Goal: Book appointment/travel/reservation

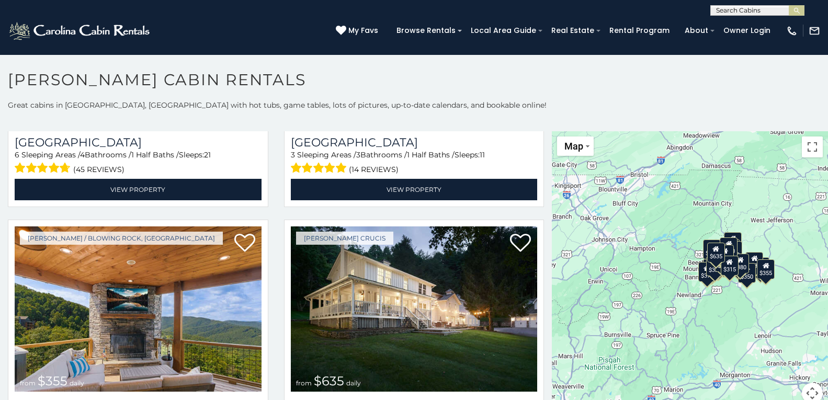
scroll to position [6, 0]
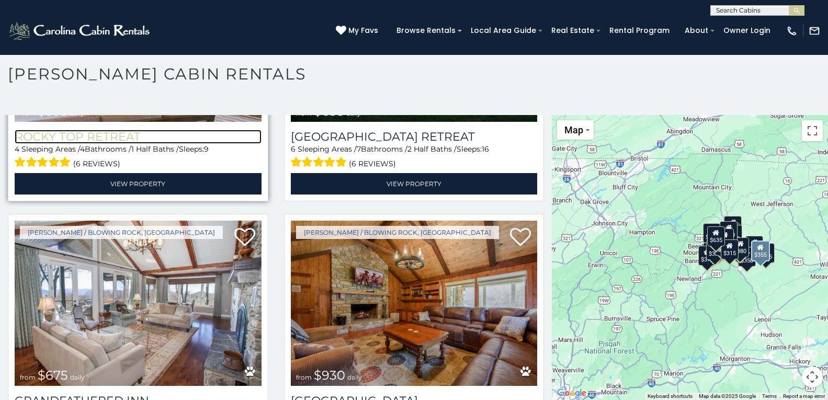
click at [18, 130] on h3 "Rocky Top Retreat" at bounding box center [138, 137] width 247 height 14
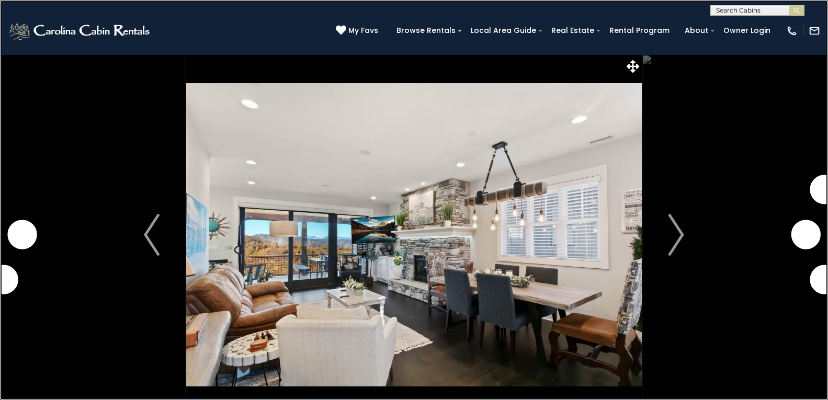
click at [106, 39] on link at bounding box center [414, 200] width 828 height 400
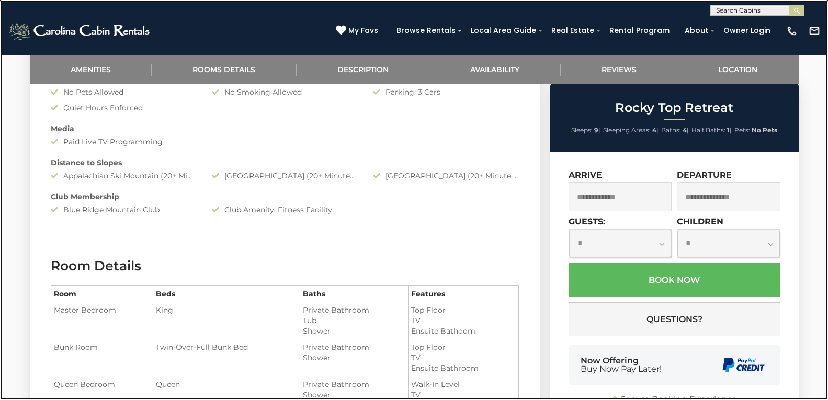
scroll to position [818, 0]
